Goal: Task Accomplishment & Management: Use online tool/utility

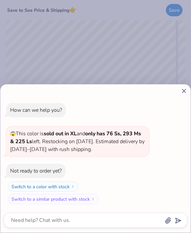
click at [185, 92] on line at bounding box center [184, 91] width 4 height 4
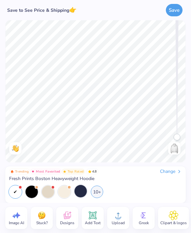
click at [85, 194] on div at bounding box center [80, 191] width 12 height 12
click at [100, 194] on div "10+" at bounding box center [97, 191] width 12 height 12
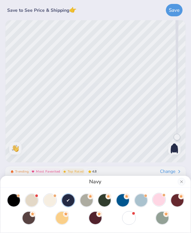
click at [159, 204] on div at bounding box center [159, 199] width 12 height 12
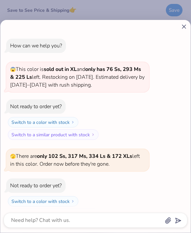
scroll to position [15, 0]
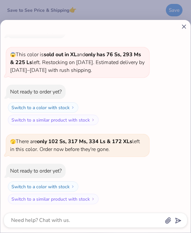
click at [186, 27] on icon at bounding box center [183, 26] width 7 height 7
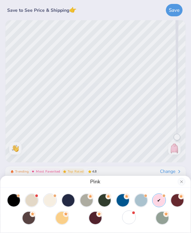
click at [128, 222] on div at bounding box center [129, 217] width 12 height 12
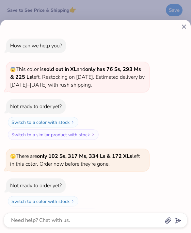
scroll to position [101, 0]
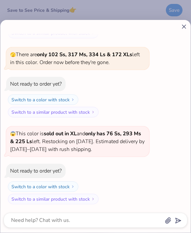
click at [185, 28] on line at bounding box center [184, 27] width 4 height 4
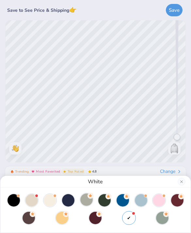
click at [92, 202] on div at bounding box center [86, 199] width 12 height 12
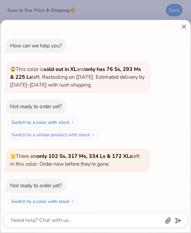
scroll to position [144, 0]
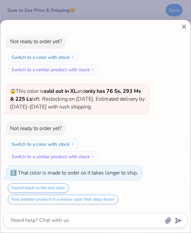
click at [184, 26] on line at bounding box center [184, 27] width 4 height 4
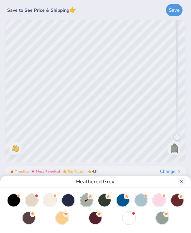
click at [182, 183] on button "Close" at bounding box center [181, 181] width 8 height 8
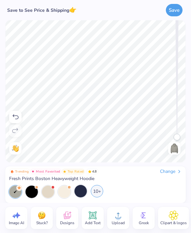
click at [95, 192] on div "10+" at bounding box center [97, 191] width 12 height 12
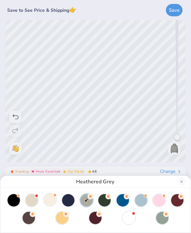
click at [46, 201] on div at bounding box center [50, 199] width 12 height 12
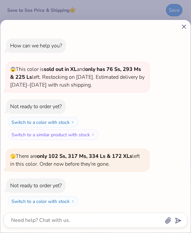
scroll to position [170, 0]
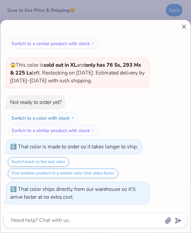
click at [185, 29] on icon at bounding box center [183, 26] width 7 height 7
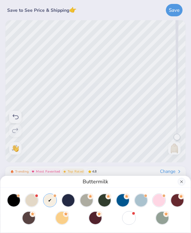
click at [182, 180] on button "Close" at bounding box center [181, 181] width 8 height 8
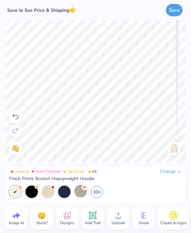
click at [16, 186] on div at bounding box center [15, 191] width 12 height 12
drag, startPoint x: 20, startPoint y: 187, endPoint x: 15, endPoint y: 190, distance: 5.9
click at [15, 190] on div at bounding box center [15, 191] width 12 height 12
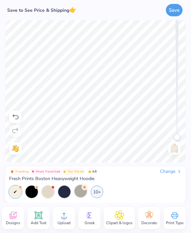
scroll to position [0, 55]
click at [145, 216] on icon at bounding box center [149, 215] width 10 height 10
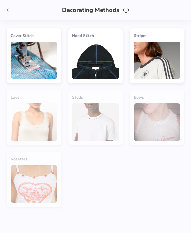
click at [8, 11] on polyline at bounding box center [8, 10] width 2 height 4
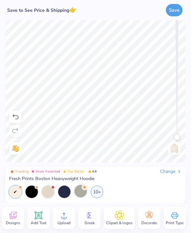
click at [121, 221] on span "Clipart & logos" at bounding box center [119, 222] width 26 height 5
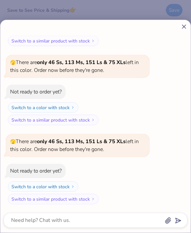
scroll to position [407, 0]
click at [186, 27] on icon at bounding box center [183, 26] width 7 height 7
type textarea "x"
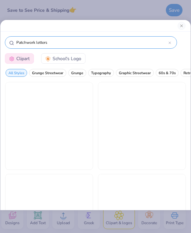
type input "Patchwork letters"
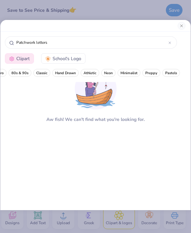
scroll to position [0, 188]
click at [181, 27] on button "Close" at bounding box center [181, 26] width 8 height 8
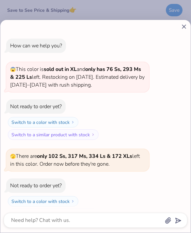
scroll to position [441, 0]
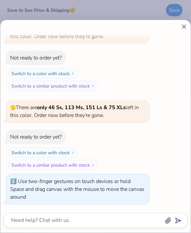
drag, startPoint x: 176, startPoint y: 138, endPoint x: 171, endPoint y: 27, distance: 111.0
click at [171, 27] on body "Save to See Price & Shipping 👉 Save Image AI Stuck? Designs Add Text Upload Gre…" at bounding box center [95, 116] width 191 height 233
click at [185, 26] on line at bounding box center [184, 27] width 4 height 4
type textarea "x"
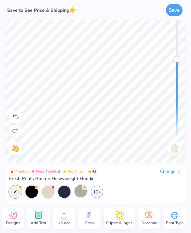
drag, startPoint x: 177, startPoint y: 28, endPoint x: 176, endPoint y: 60, distance: 32.6
click at [176, 60] on div "Accessibility label" at bounding box center [177, 59] width 7 height 7
drag, startPoint x: 176, startPoint y: 61, endPoint x: 175, endPoint y: 105, distance: 43.7
click at [174, 108] on div "Accessibility label" at bounding box center [177, 108] width 7 height 7
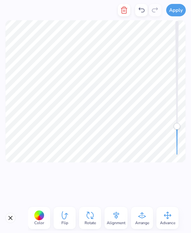
scroll to position [0, 0]
drag, startPoint x: 178, startPoint y: 126, endPoint x: 177, endPoint y: 149, distance: 22.5
click at [177, 149] on div "Accessibility label" at bounding box center [177, 147] width 7 height 7
click at [42, 214] on div at bounding box center [39, 215] width 10 height 10
click at [43, 215] on div at bounding box center [39, 215] width 10 height 10
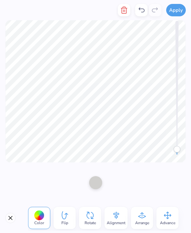
click at [10, 219] on button "Close" at bounding box center [10, 217] width 10 height 10
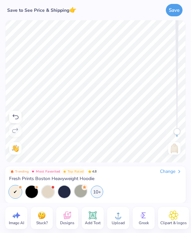
click at [95, 221] on span "Add Text" at bounding box center [93, 222] width 16 height 5
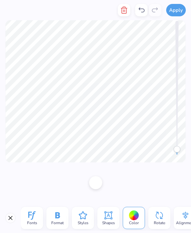
scroll to position [0, 3]
type textarea "Student Retail Association"
click at [58, 197] on div at bounding box center [95, 182] width 191 height 40
click at [35, 222] on span "Fonts" at bounding box center [32, 222] width 10 height 5
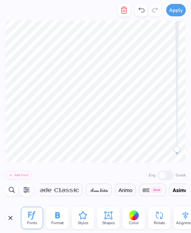
scroll to position [0, 785]
click at [93, 190] on img at bounding box center [89, 190] width 7 height 4
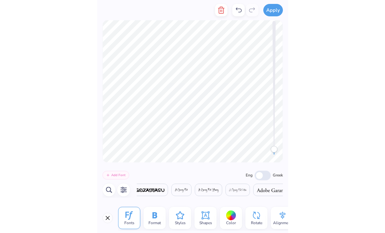
scroll to position [0, 168]
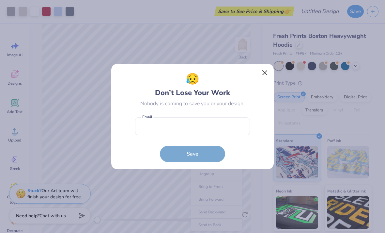
click at [190, 73] on button "Close" at bounding box center [265, 73] width 12 height 12
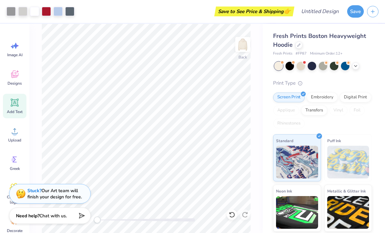
click at [16, 106] on icon at bounding box center [15, 103] width 10 height 10
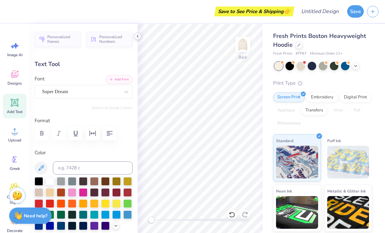
click at [137, 39] on div at bounding box center [137, 36] width 7 height 7
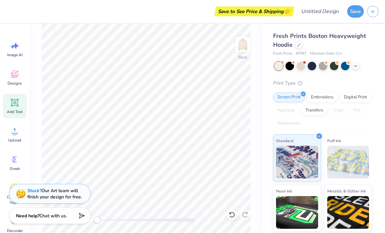
scroll to position [0, 1]
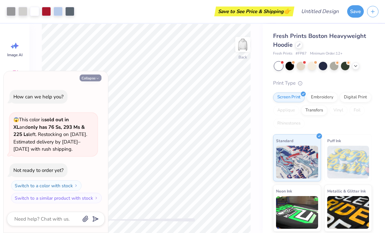
click at [93, 78] on button "Collapse" at bounding box center [91, 77] width 22 height 7
type textarea "x"
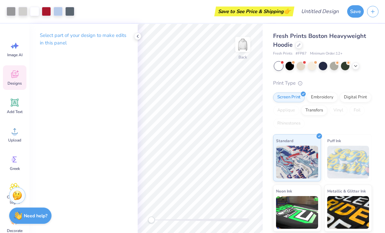
click at [14, 76] on icon at bounding box center [14, 74] width 6 height 5
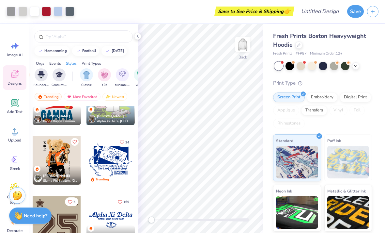
scroll to position [824, 0]
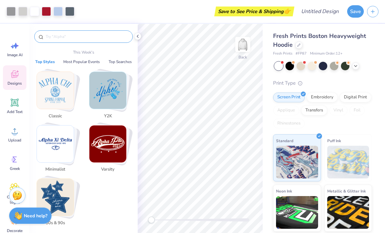
click at [89, 39] on input "text" at bounding box center [87, 36] width 84 height 7
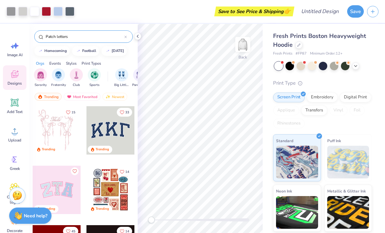
type input "Patch letters"
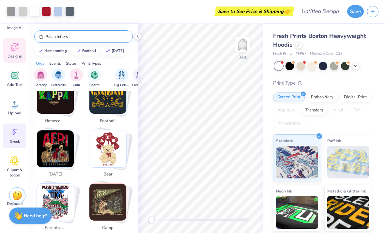
scroll to position [28, 0]
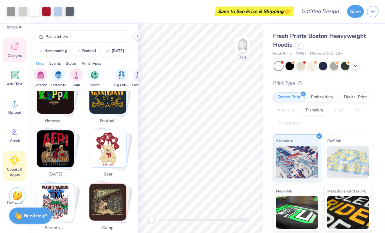
click at [14, 164] on icon at bounding box center [14, 159] width 9 height 9
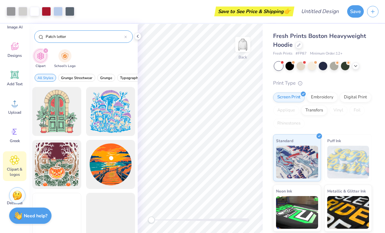
type input "Patch letter"
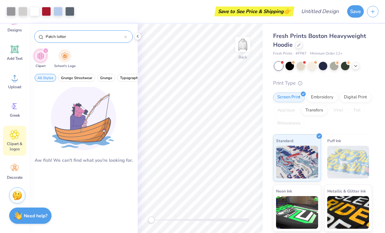
scroll to position [53, 0]
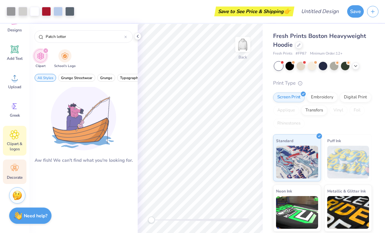
click at [13, 171] on icon at bounding box center [15, 168] width 10 height 10
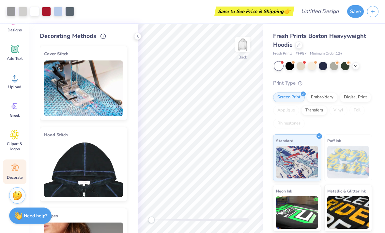
scroll to position [0, 0]
click at [79, 104] on img at bounding box center [83, 87] width 79 height 55
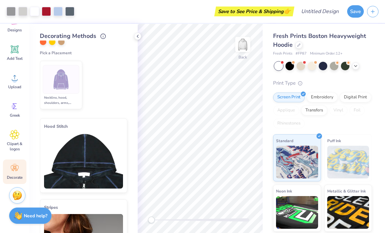
scroll to position [112, 0]
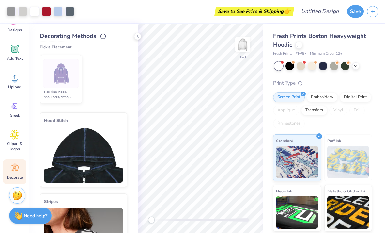
click at [85, 152] on img at bounding box center [83, 154] width 79 height 55
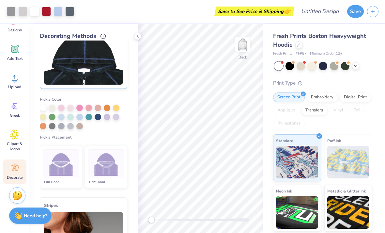
click at [65, 165] on img at bounding box center [61, 163] width 24 height 24
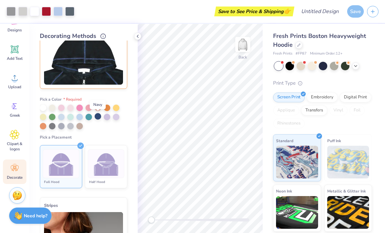
click at [97, 118] on div at bounding box center [98, 116] width 7 height 7
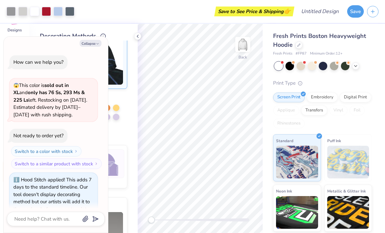
scroll to position [11, 0]
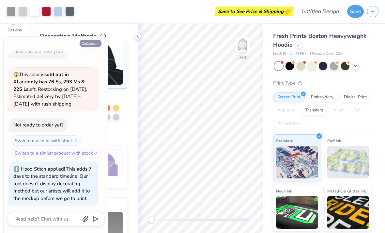
click at [99, 43] on icon "button" at bounding box center [98, 44] width 4 height 4
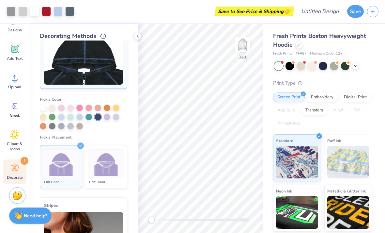
click at [69, 160] on img at bounding box center [61, 163] width 24 height 24
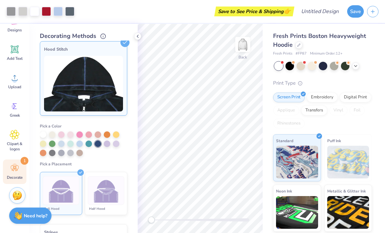
scroll to position [83, 0]
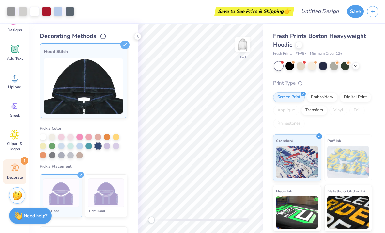
click at [96, 74] on img at bounding box center [83, 85] width 79 height 55
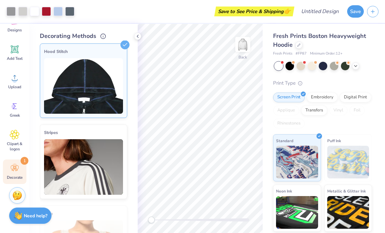
click at [115, 76] on img at bounding box center [83, 85] width 79 height 55
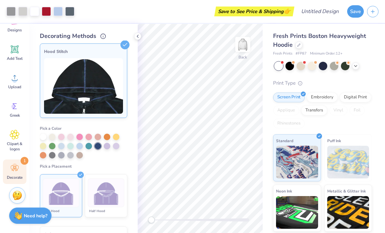
click at [115, 76] on img at bounding box center [83, 85] width 79 height 55
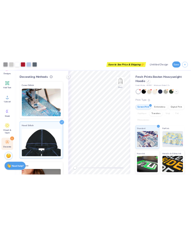
scroll to position [0, 0]
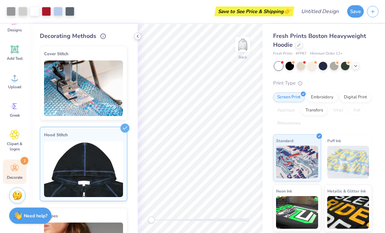
click at [139, 37] on icon at bounding box center [137, 36] width 5 height 5
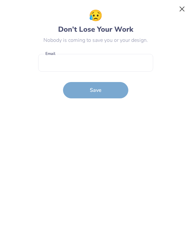
click at [184, 9] on button "Close" at bounding box center [182, 9] width 12 height 12
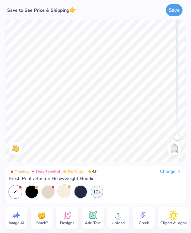
click at [65, 190] on div at bounding box center [64, 191] width 12 height 12
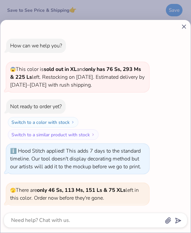
scroll to position [49, 0]
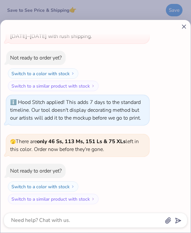
click at [182, 29] on icon at bounding box center [183, 26] width 7 height 7
type textarea "x"
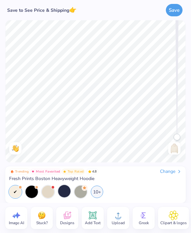
scroll to position [0, 0]
click at [12, 215] on icon at bounding box center [16, 215] width 10 height 10
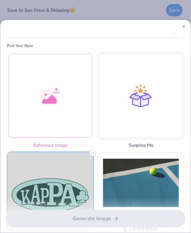
scroll to position [42, 0]
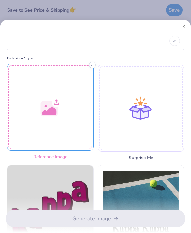
click at [63, 106] on div at bounding box center [50, 107] width 87 height 87
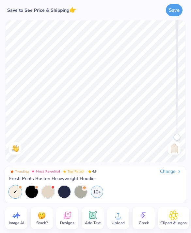
click at [18, 212] on icon at bounding box center [18, 215] width 6 height 6
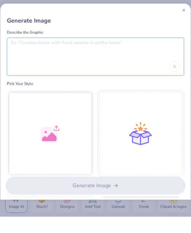
click at [76, 56] on textarea at bounding box center [95, 64] width 169 height 16
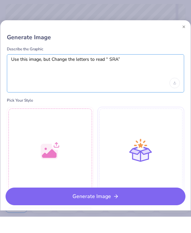
click at [110, 73] on textarea "Use this image, but Change the letters to read “ SRA”" at bounding box center [95, 81] width 169 height 16
click at [123, 73] on textarea "Use this image, but Change the letters to read “SRA”" at bounding box center [95, 81] width 169 height 16
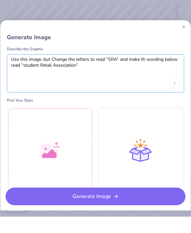
click at [25, 73] on textarea "Use this image, but Change the letters to read “SRA” and make th wording below …" at bounding box center [95, 81] width 169 height 16
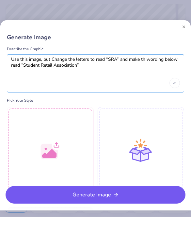
type textarea "Use this image, but Change the letters to read “SRA” and make th wording below …"
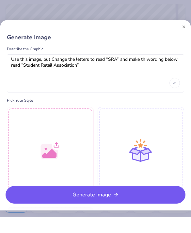
click at [109, 202] on button "Generate Image" at bounding box center [96, 211] width 180 height 18
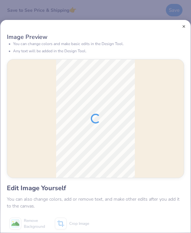
click at [185, 27] on button "Close" at bounding box center [183, 26] width 3 height 3
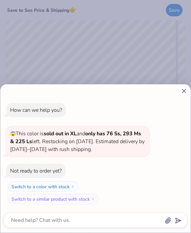
click at [183, 90] on line at bounding box center [184, 91] width 4 height 4
type textarea "x"
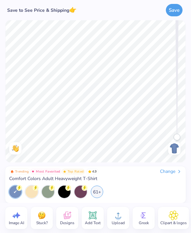
click at [173, 172] on div "Change" at bounding box center [171, 171] width 22 height 6
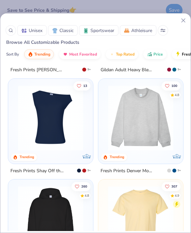
scroll to position [100, 0]
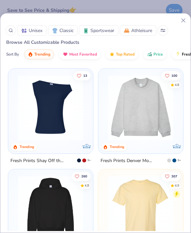
click at [140, 116] on img at bounding box center [141, 107] width 72 height 65
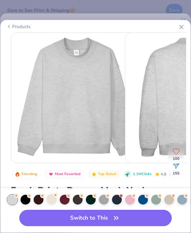
click at [49, 202] on div at bounding box center [52, 199] width 10 height 10
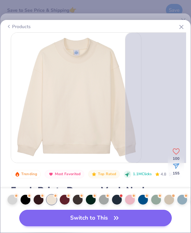
click at [93, 222] on button "Switch to This" at bounding box center [95, 217] width 152 height 16
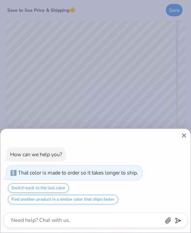
click at [184, 135] on line at bounding box center [184, 135] width 4 height 4
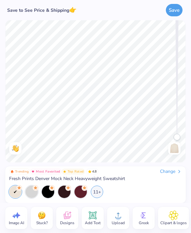
click at [114, 218] on icon at bounding box center [118, 215] width 10 height 10
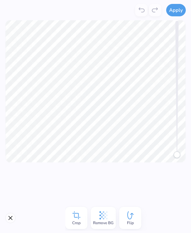
click at [108, 218] on icon at bounding box center [104, 215] width 10 height 10
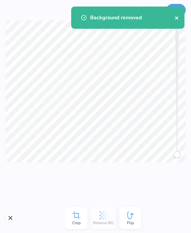
click at [177, 19] on icon "close" at bounding box center [177, 17] width 5 height 5
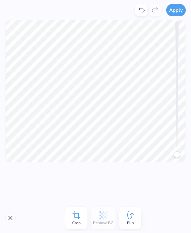
click at [177, 9] on div "Background removed" at bounding box center [128, 20] width 116 height 30
click at [179, 8] on button "Apply" at bounding box center [176, 9] width 20 height 12
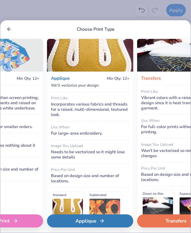
scroll to position [3, 228]
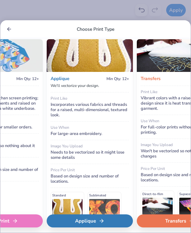
click at [116, 222] on div "Applique" at bounding box center [90, 220] width 86 height 13
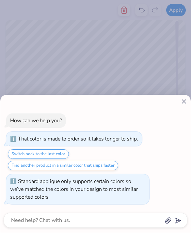
click at [183, 101] on icon at bounding box center [183, 101] width 7 height 7
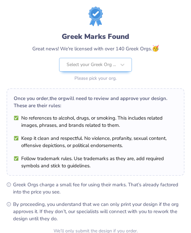
scroll to position [0, 0]
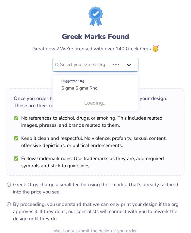
click at [125, 66] on div at bounding box center [129, 65] width 12 height 12
click at [159, 65] on div "Greek Marks Found Great news! We're licensed with over 140 Greek Orgs. 🥳 Use Up…" at bounding box center [96, 45] width 178 height 76
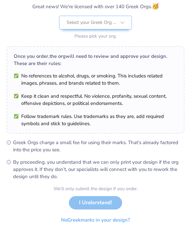
scroll to position [42, 0]
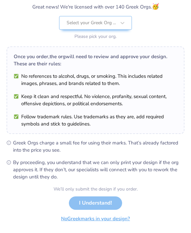
click at [120, 218] on button "No Greek marks in your design?" at bounding box center [95, 218] width 80 height 13
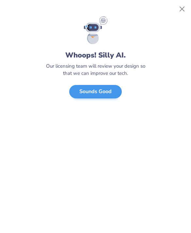
click at [109, 97] on button "Sounds Good" at bounding box center [95, 91] width 53 height 13
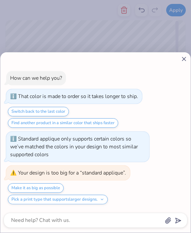
click at [107, 83] on div "How can we help you? That color is made to order so it takes longer to ship. Sw…" at bounding box center [96, 138] width 184 height 144
click at [180, 65] on div "How can we help you? That color is made to order so it takes longer to ship. Sw…" at bounding box center [95, 142] width 190 height 180
click at [181, 58] on icon at bounding box center [183, 58] width 7 height 7
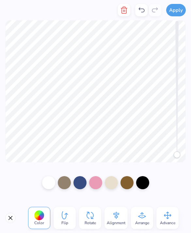
click at [181, 58] on div at bounding box center [178, 88] width 7 height 134
click at [129, 184] on div at bounding box center [126, 181] width 13 height 13
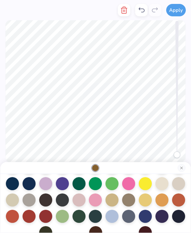
scroll to position [54, 0]
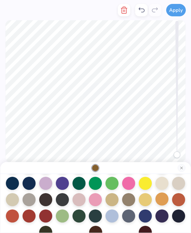
click at [163, 202] on div at bounding box center [161, 198] width 13 height 13
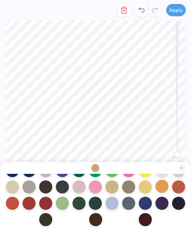
scroll to position [67, 0]
click at [113, 205] on div at bounding box center [111, 202] width 13 height 13
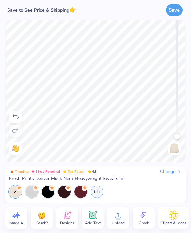
click at [15, 119] on icon at bounding box center [15, 117] width 8 height 8
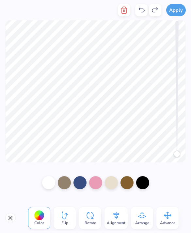
click at [11, 216] on button "Close" at bounding box center [10, 217] width 10 height 10
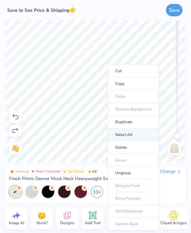
click at [129, 141] on li "Select All" at bounding box center [133, 134] width 51 height 13
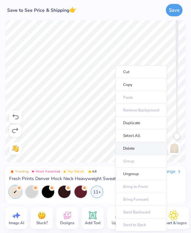
click at [135, 151] on li "Delete" at bounding box center [140, 148] width 51 height 13
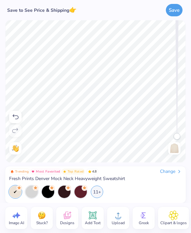
click at [115, 220] on span "Upload" at bounding box center [118, 222] width 13 height 5
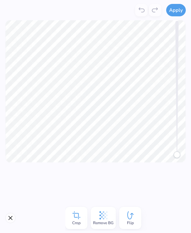
click at [104, 220] on span "Remove BG" at bounding box center [103, 222] width 21 height 5
click at [176, 13] on button "Apply" at bounding box center [176, 9] width 20 height 12
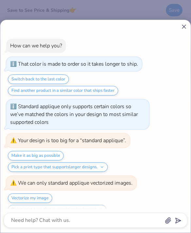
type textarea "x"
